Goal: Task Accomplishment & Management: Manage account settings

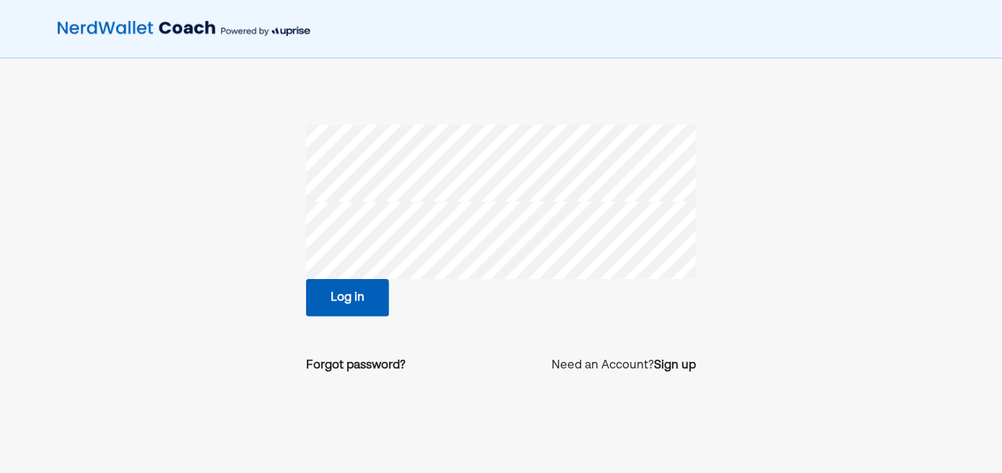
click at [375, 297] on button "Log in" at bounding box center [347, 298] width 83 height 38
click at [357, 296] on button "Log in" at bounding box center [347, 298] width 83 height 38
click at [380, 370] on div "Forgot password?" at bounding box center [356, 365] width 100 height 17
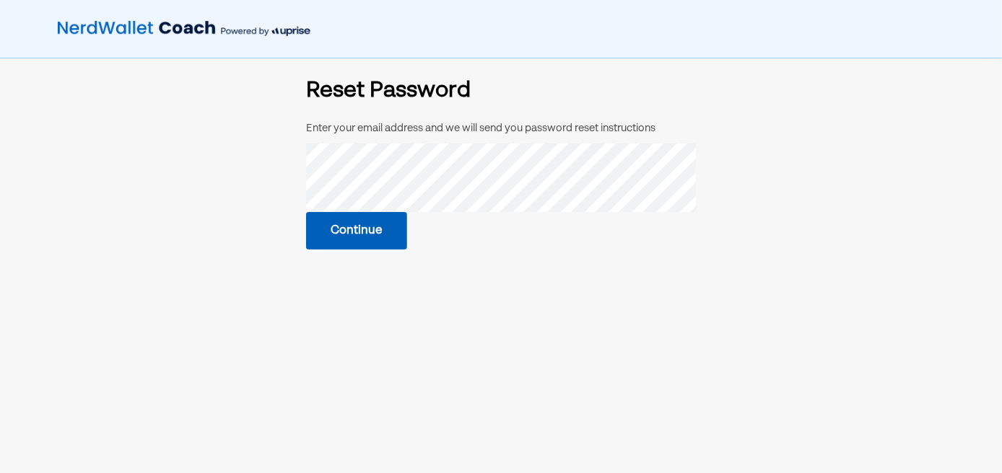
click at [398, 245] on button "Continue" at bounding box center [356, 231] width 101 height 38
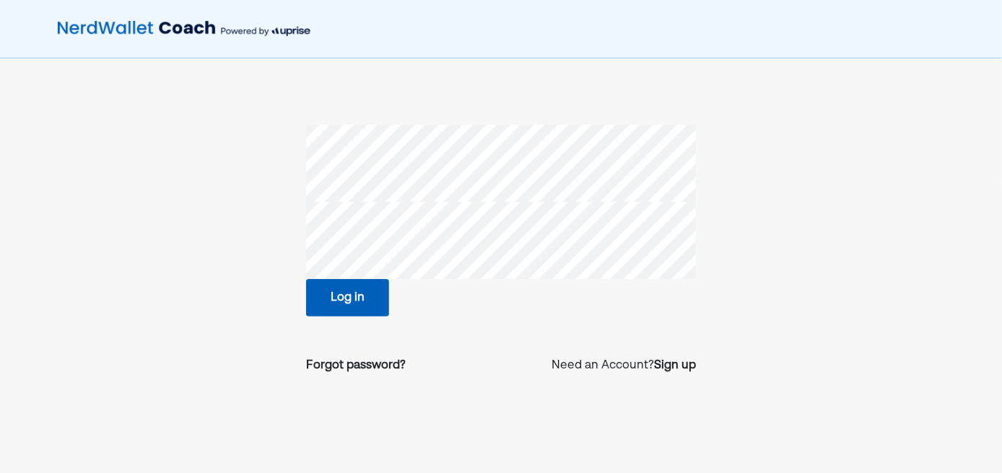
click at [370, 290] on button "Log in" at bounding box center [347, 298] width 83 height 38
click at [855, 98] on div "Log in Forgot password? Need an Account? Sign up" at bounding box center [501, 274] width 1002 height 549
